Goal: Task Accomplishment & Management: Manage account settings

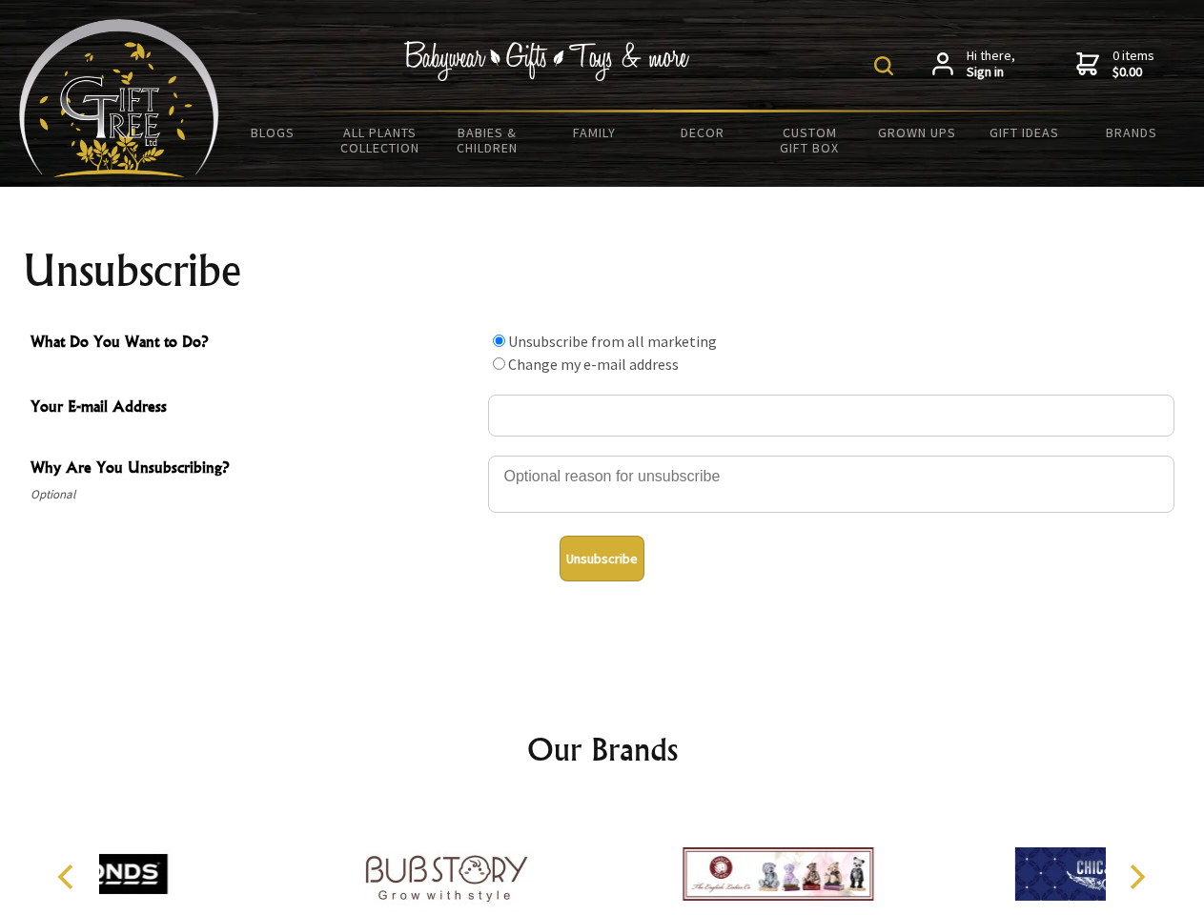
click at [886, 66] on img at bounding box center [883, 65] width 19 height 19
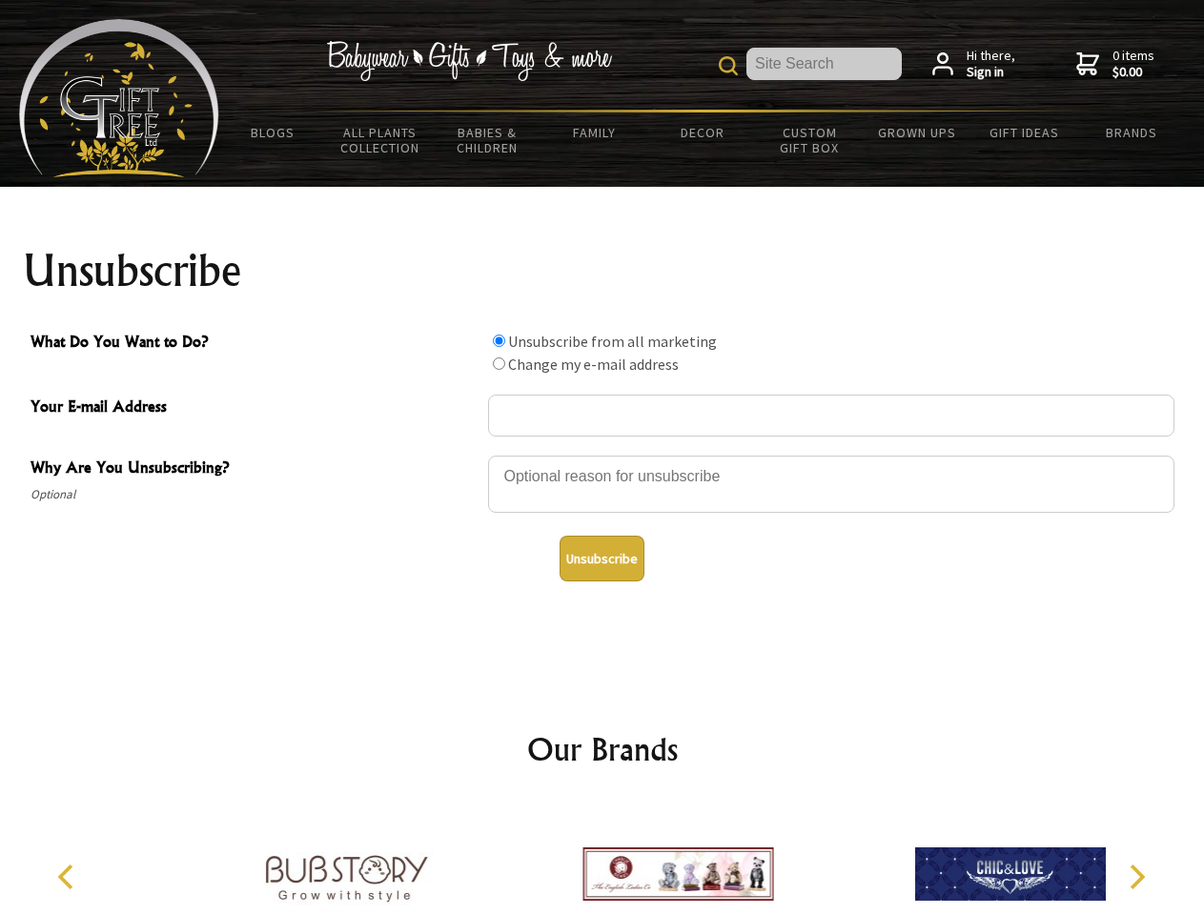
click at [602, 455] on div at bounding box center [831, 487] width 686 height 67
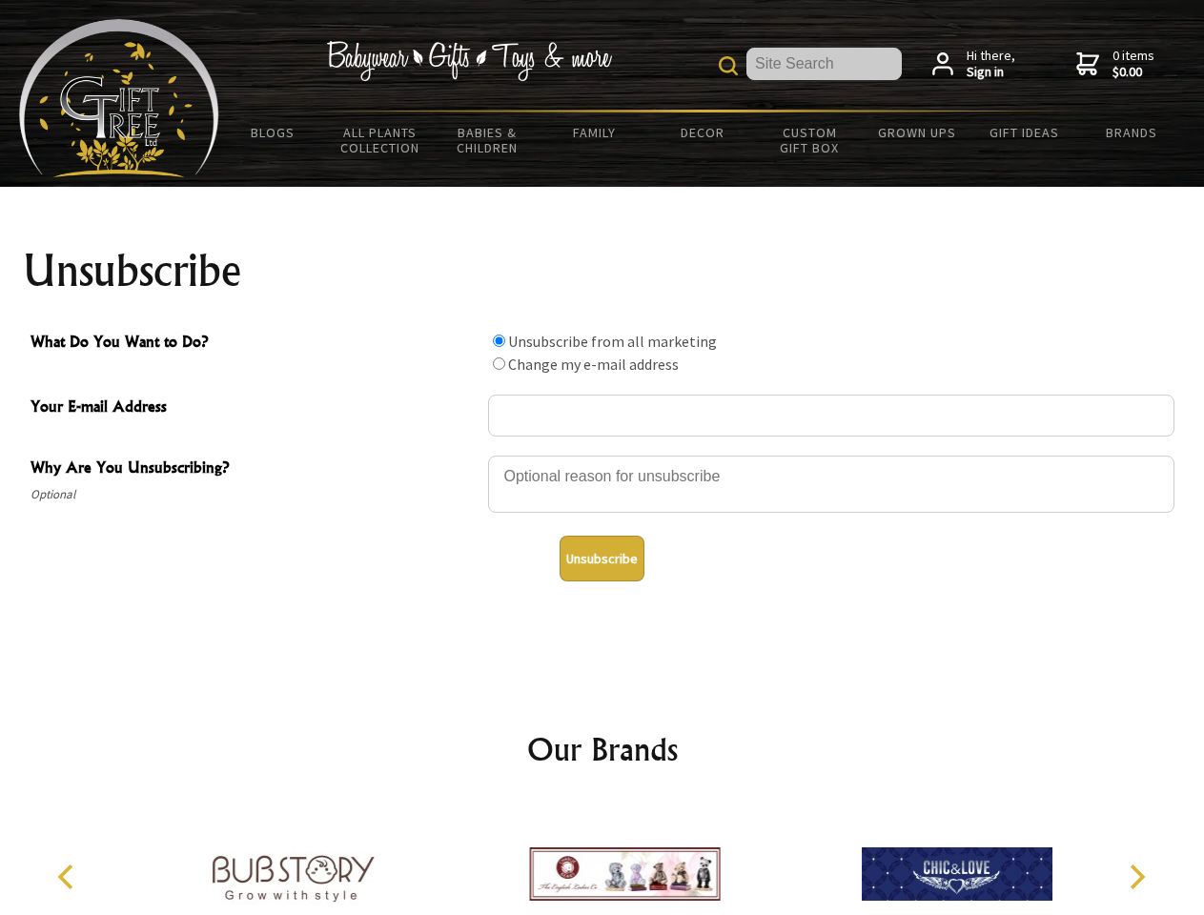
click at [498, 340] on input "What Do You Want to Do?" at bounding box center [499, 340] width 12 height 12
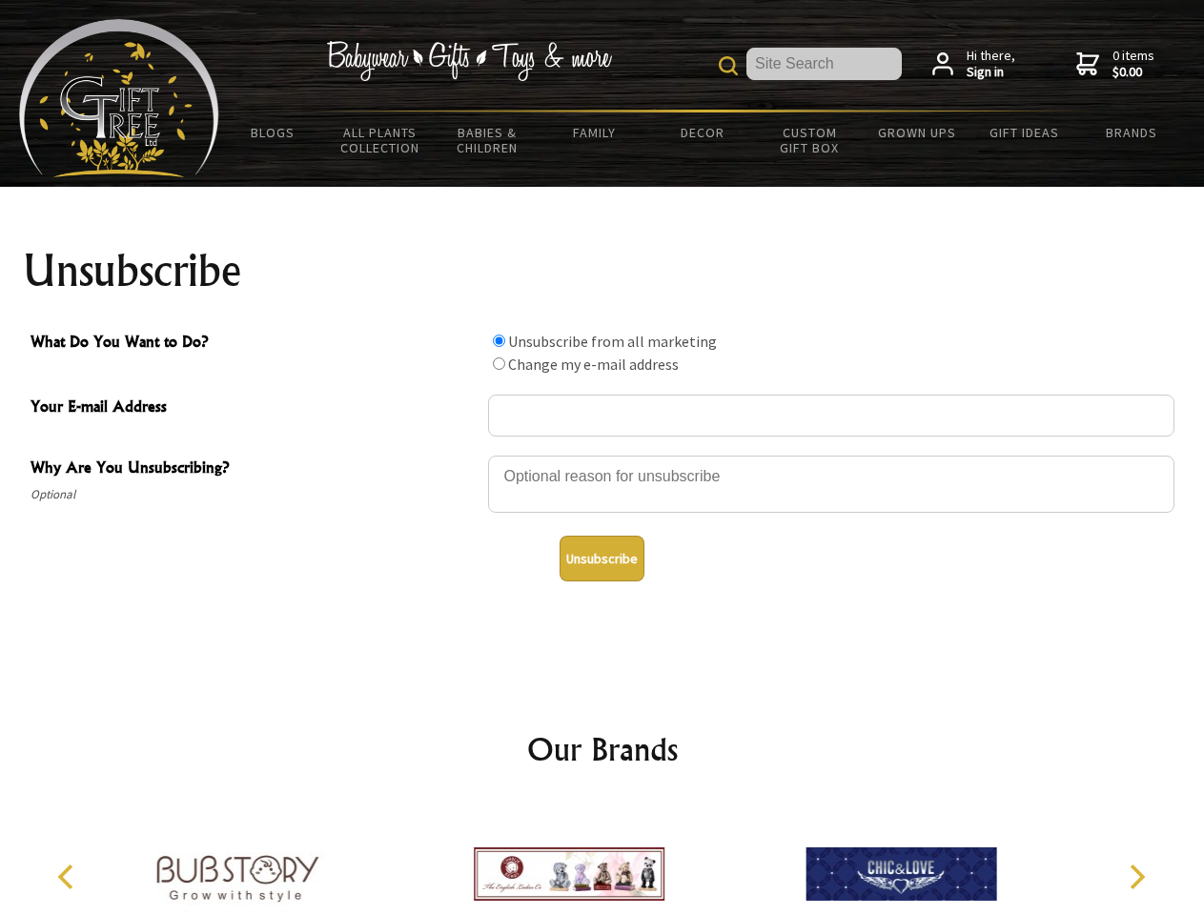
click at [498, 363] on input "What Do You Want to Do?" at bounding box center [499, 363] width 12 height 12
radio input "true"
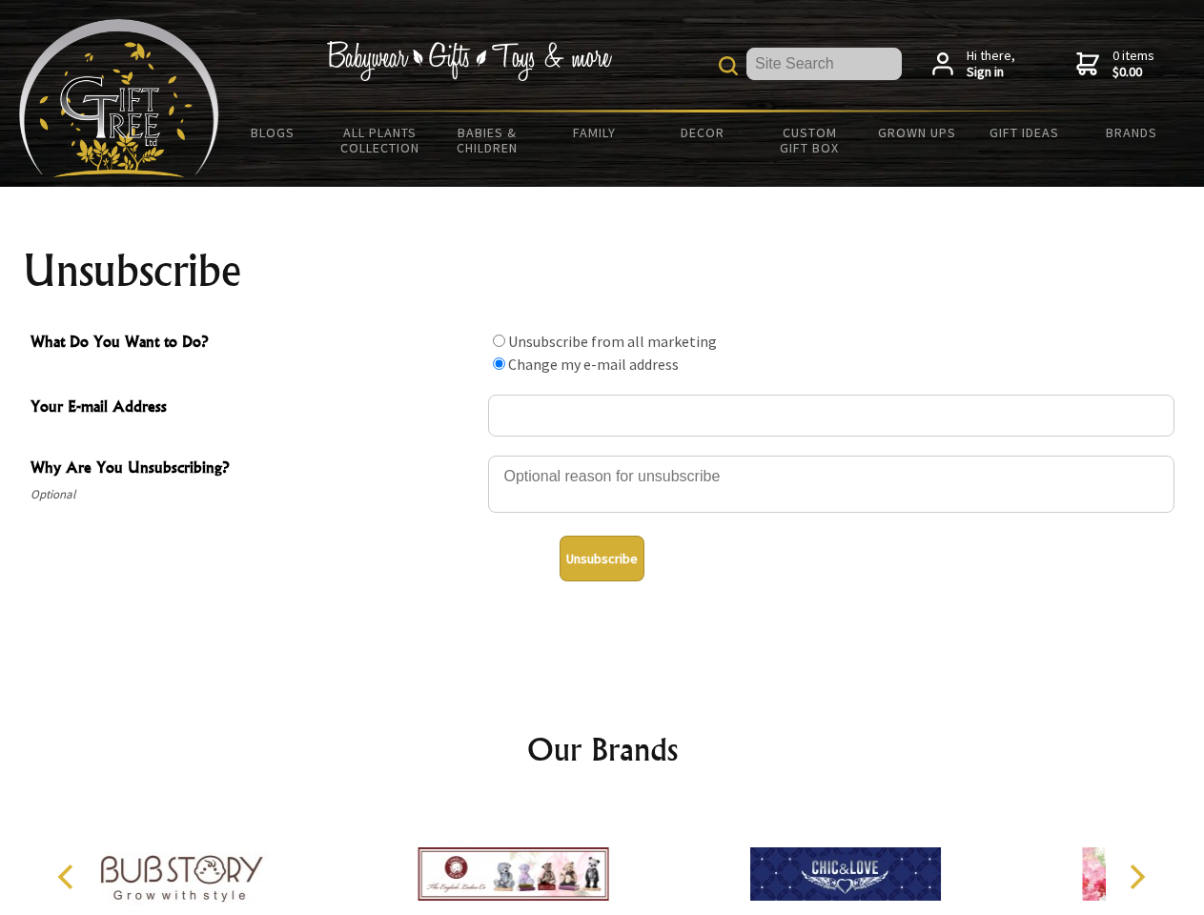
click at [601, 558] on button "Unsubscribe" at bounding box center [601, 559] width 85 height 46
click at [602, 859] on img at bounding box center [512, 873] width 191 height 143
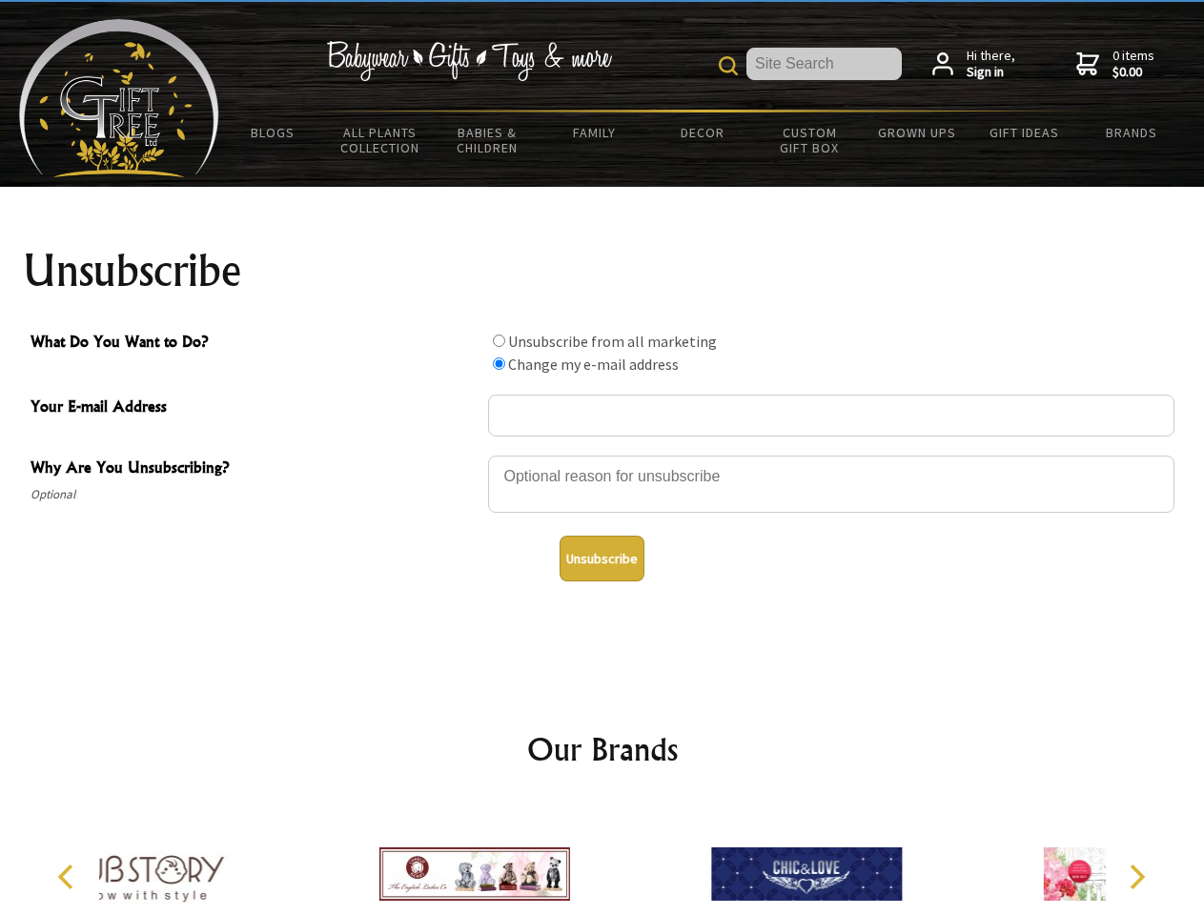
click at [69, 877] on icon "Previous" at bounding box center [67, 876] width 25 height 25
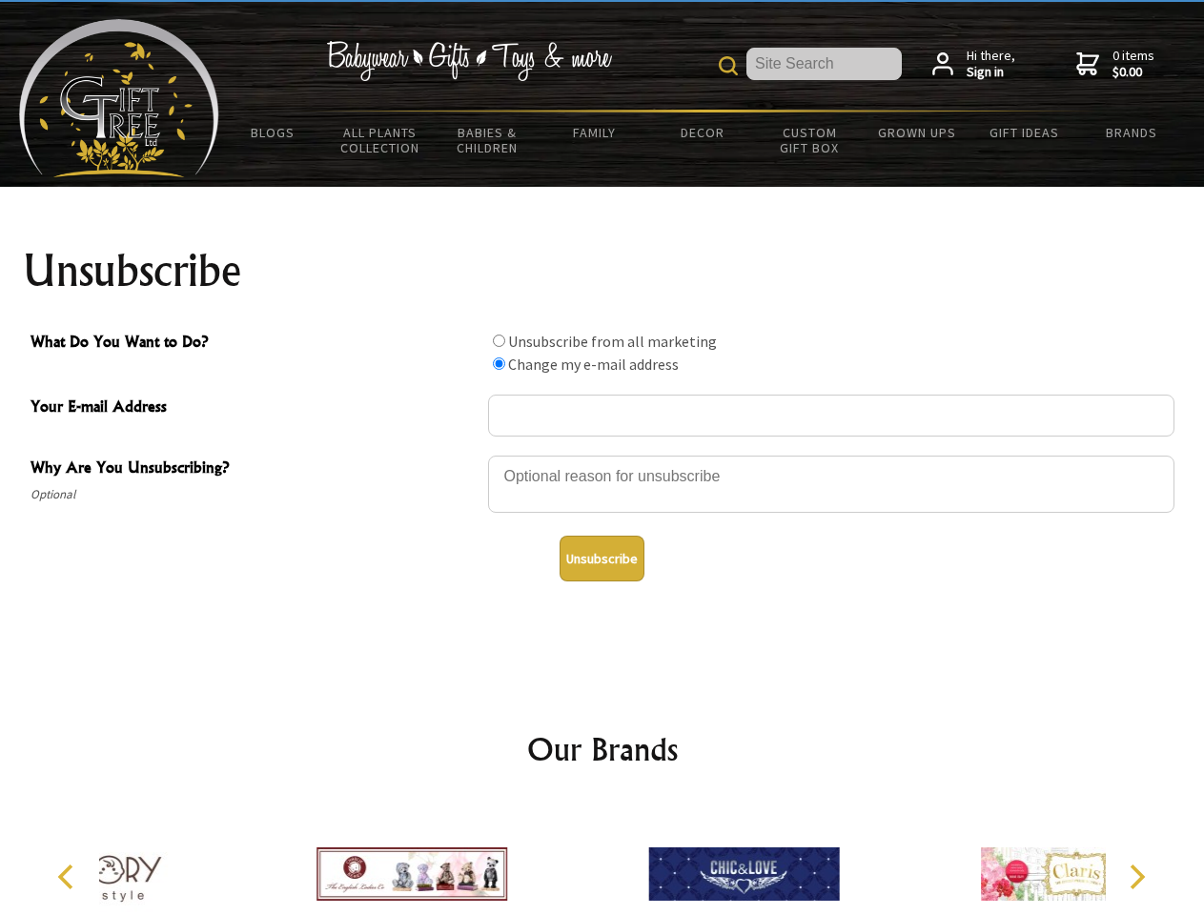
click at [1136, 877] on icon "Next" at bounding box center [1135, 876] width 25 height 25
